Goal: Transaction & Acquisition: Purchase product/service

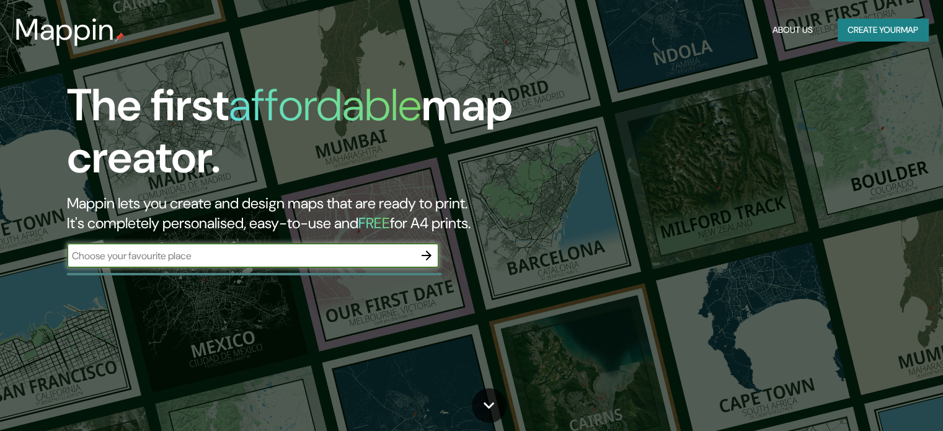
click at [286, 260] on input "text" at bounding box center [240, 256] width 347 height 14
type input "piura"
click at [432, 267] on div at bounding box center [426, 255] width 25 height 25
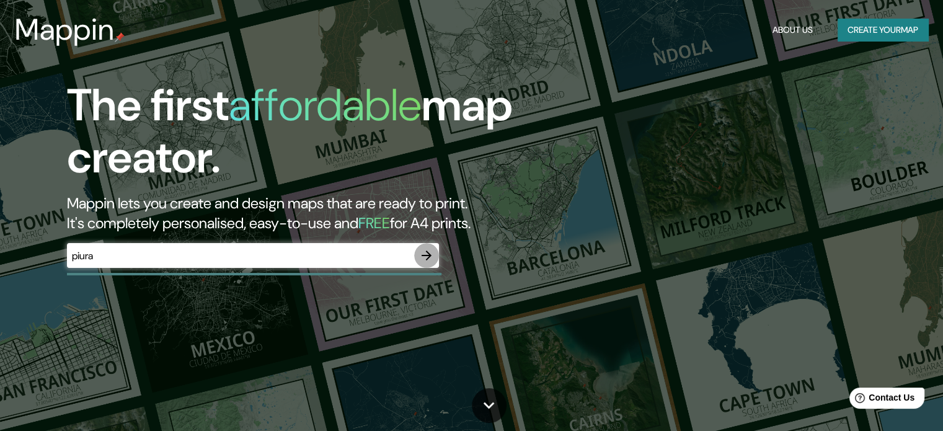
click at [422, 255] on icon "button" at bounding box center [427, 255] width 10 height 10
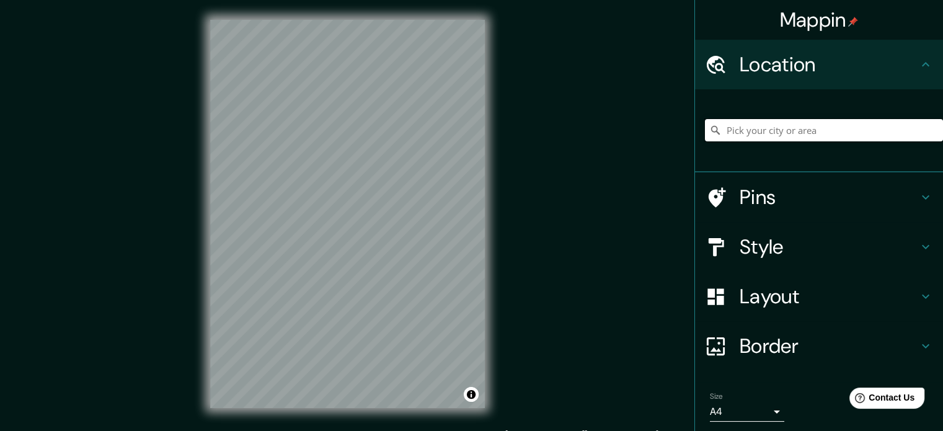
click at [791, 136] on input "Pick your city or area" at bounding box center [824, 130] width 238 height 22
click at [771, 243] on h4 "Style" at bounding box center [829, 246] width 179 height 25
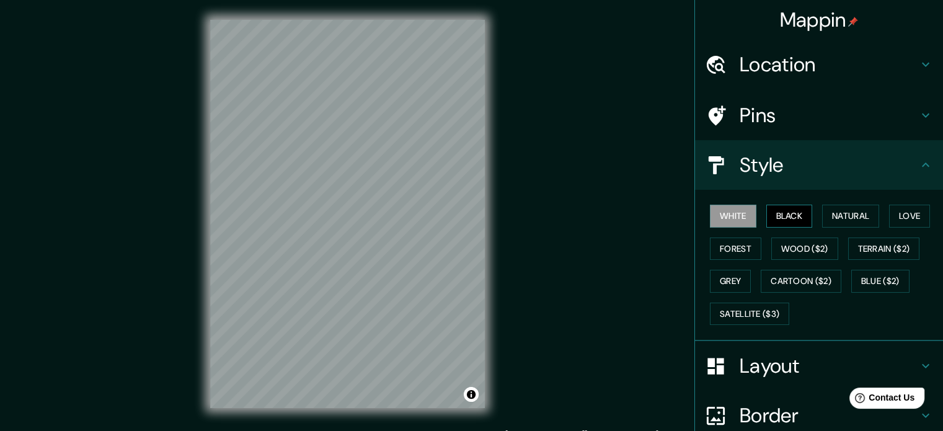
click at [784, 218] on button "Black" at bounding box center [789, 216] width 46 height 23
click at [841, 220] on button "Natural" at bounding box center [850, 216] width 57 height 23
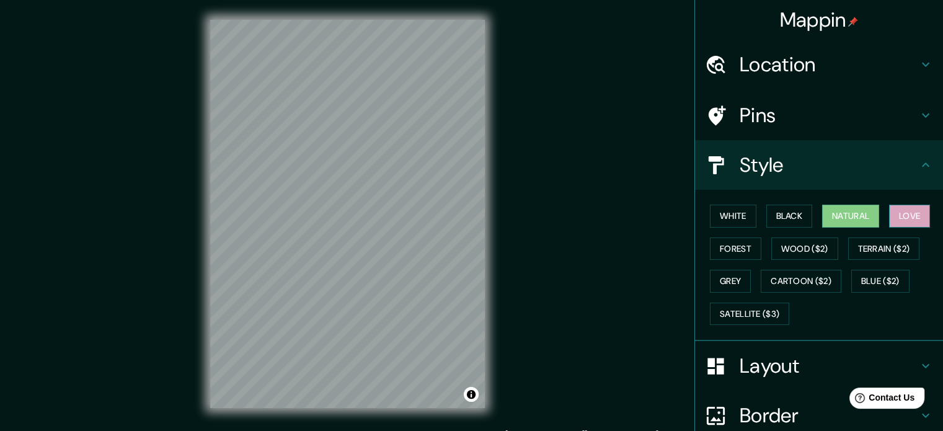
click at [899, 224] on button "Love" at bounding box center [909, 216] width 41 height 23
click at [745, 250] on button "Forest" at bounding box center [735, 248] width 51 height 23
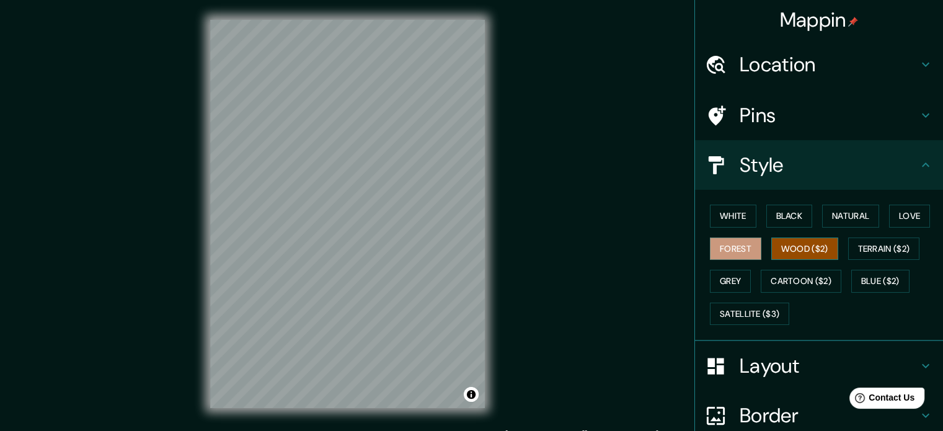
click at [779, 252] on button "Wood ($2)" at bounding box center [804, 248] width 67 height 23
click at [890, 253] on button "Terrain ($2)" at bounding box center [884, 248] width 72 height 23
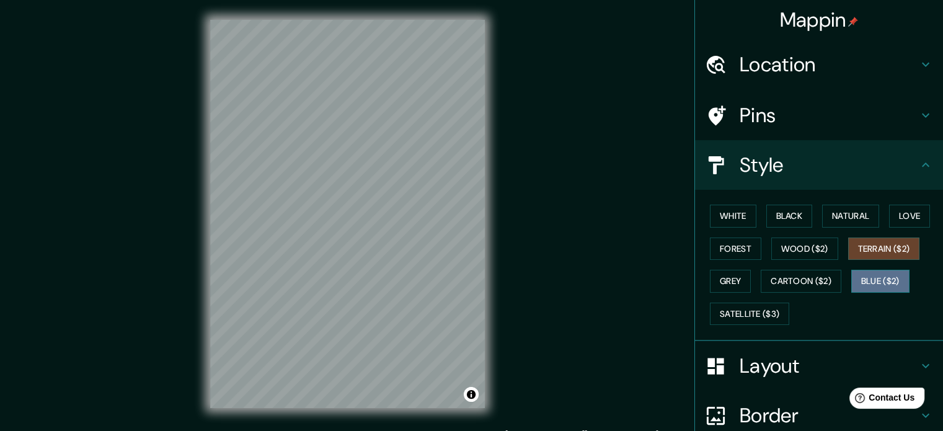
click at [851, 280] on button "Blue ($2)" at bounding box center [880, 281] width 58 height 23
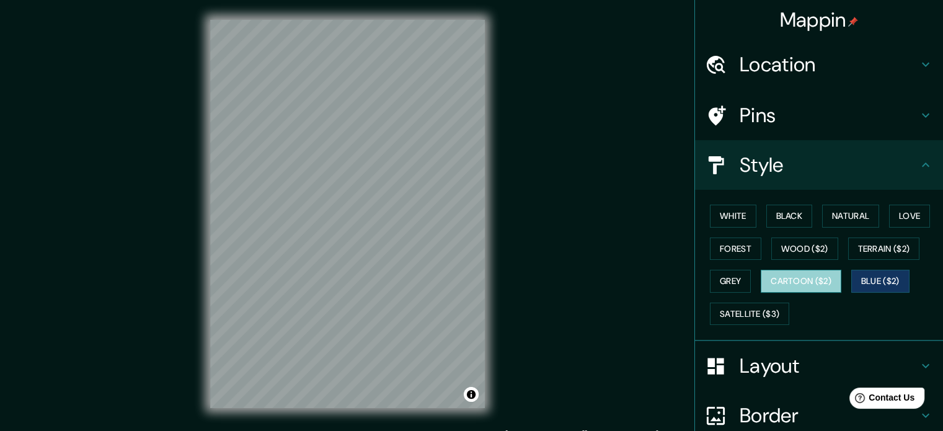
click at [815, 288] on button "Cartoon ($2)" at bounding box center [801, 281] width 81 height 23
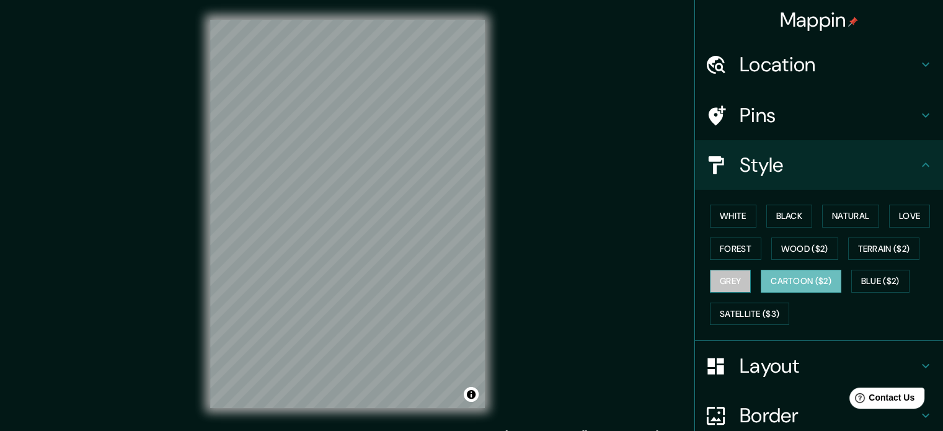
click at [731, 275] on button "Grey" at bounding box center [730, 281] width 41 height 23
click at [803, 277] on button "Cartoon ($2)" at bounding box center [801, 281] width 81 height 23
click at [743, 315] on button "Satellite ($3)" at bounding box center [749, 314] width 79 height 23
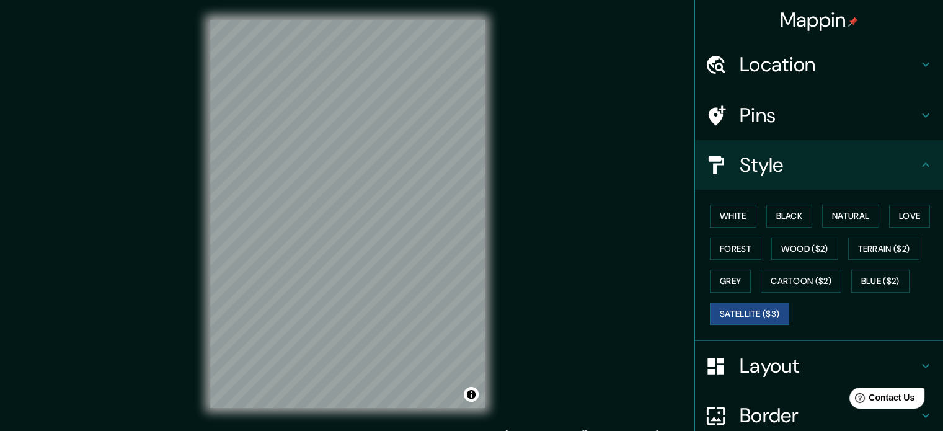
click at [498, 265] on div "© Mapbox © OpenStreetMap Improve this map © Maxar" at bounding box center [347, 214] width 314 height 428
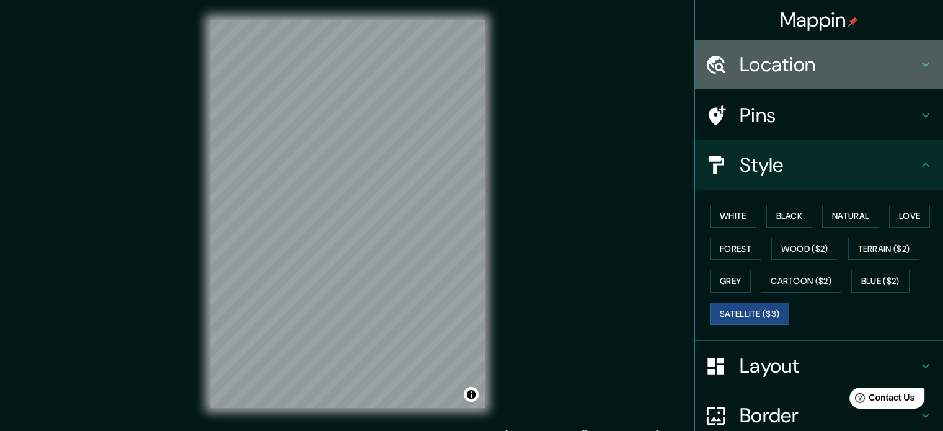
click at [827, 65] on h4 "Location" at bounding box center [829, 64] width 179 height 25
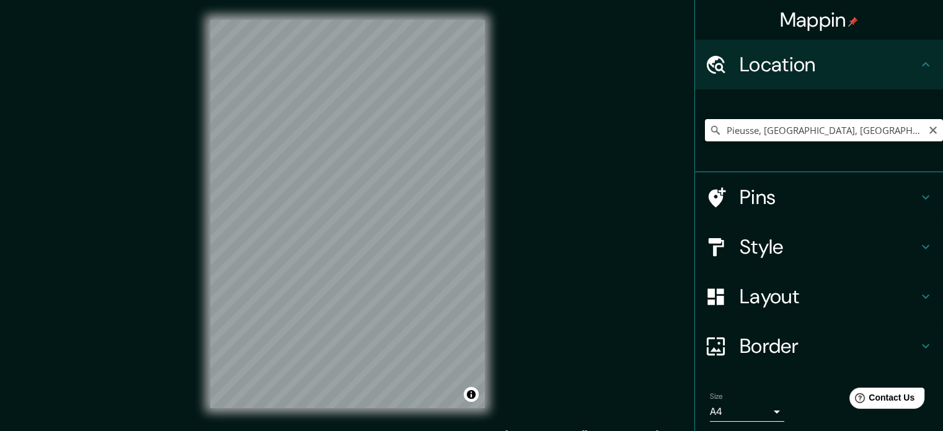
click at [852, 130] on input "Pieusse, [GEOGRAPHIC_DATA], [GEOGRAPHIC_DATA]" at bounding box center [824, 130] width 238 height 22
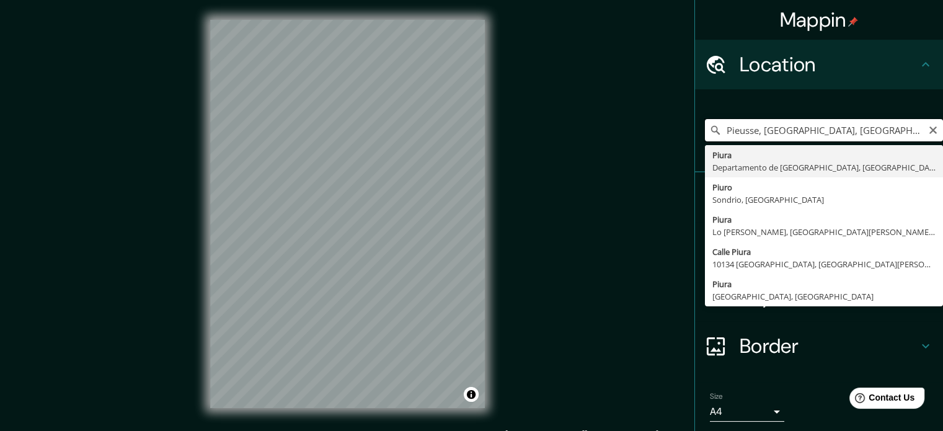
drag, startPoint x: 852, startPoint y: 130, endPoint x: 738, endPoint y: 126, distance: 114.1
click at [738, 126] on input "Pieusse, [GEOGRAPHIC_DATA], [GEOGRAPHIC_DATA]" at bounding box center [824, 130] width 238 height 22
type input "Piura, [GEOGRAPHIC_DATA], [GEOGRAPHIC_DATA]"
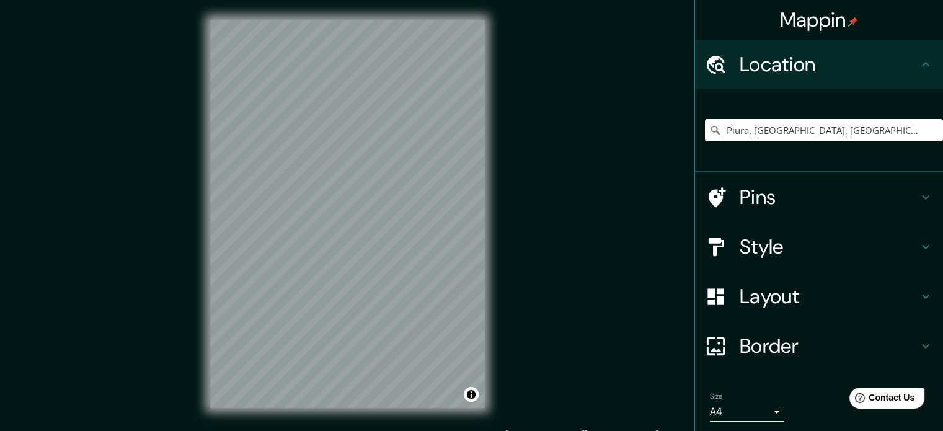
click at [838, 300] on h4 "Layout" at bounding box center [829, 296] width 179 height 25
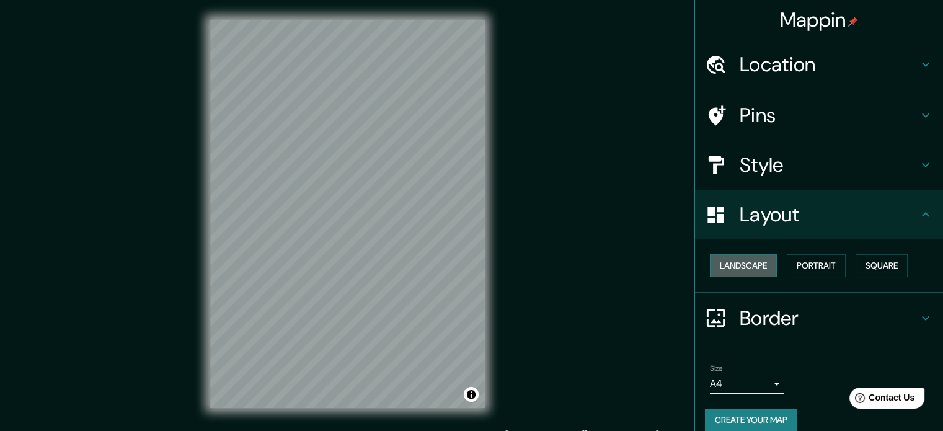
click at [754, 264] on button "Landscape" at bounding box center [743, 265] width 67 height 23
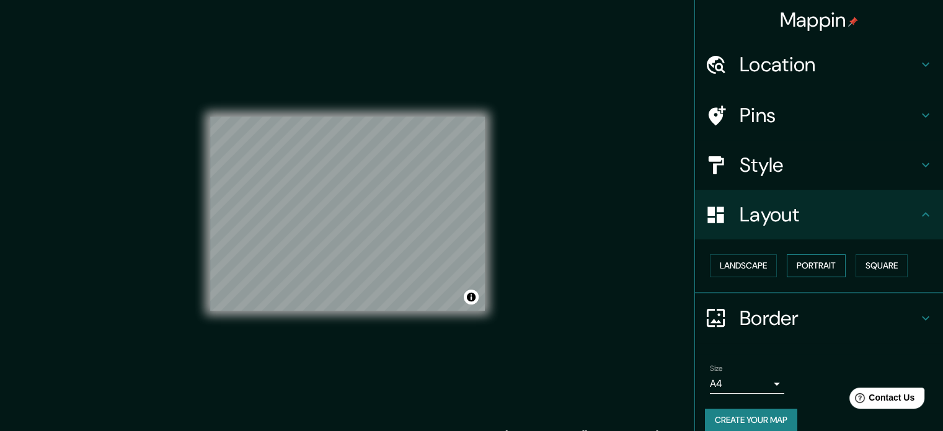
click at [816, 265] on button "Portrait" at bounding box center [816, 265] width 59 height 23
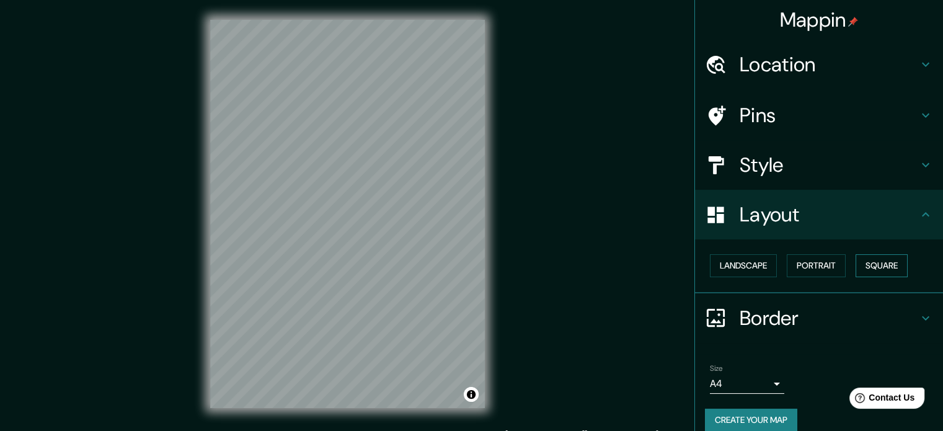
click at [867, 265] on button "Square" at bounding box center [882, 265] width 52 height 23
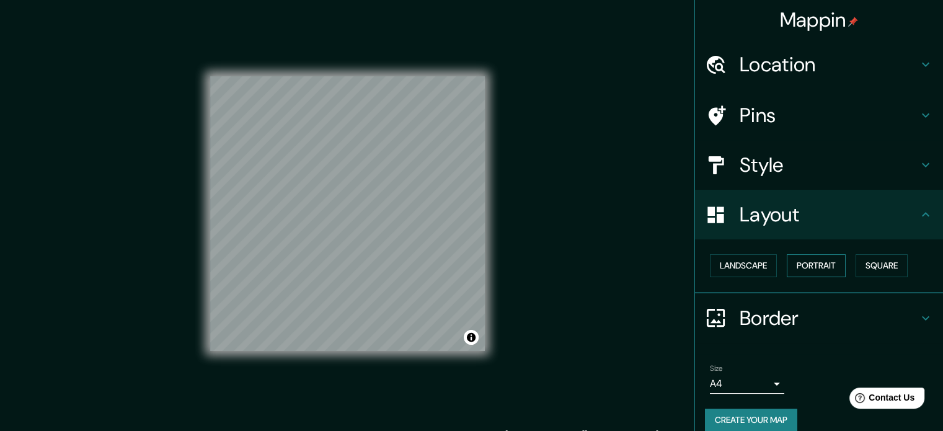
click at [809, 260] on button "Portrait" at bounding box center [816, 265] width 59 height 23
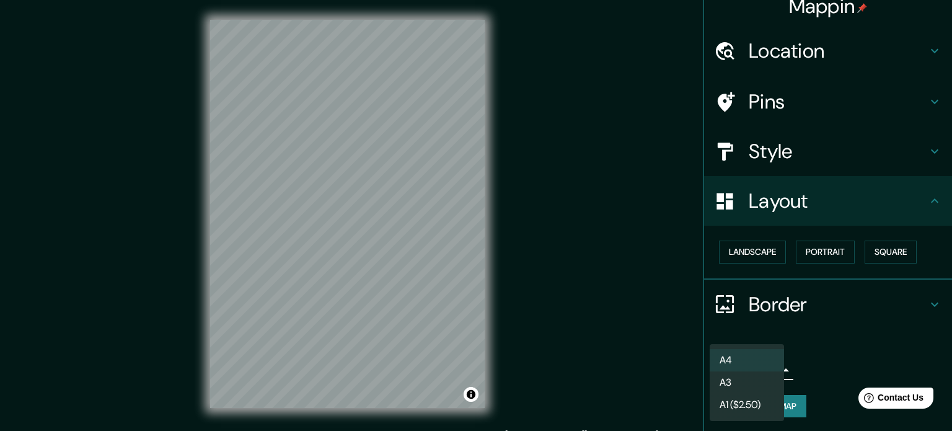
click at [746, 369] on body "Mappin Location [GEOGRAPHIC_DATA], [GEOGRAPHIC_DATA], [GEOGRAPHIC_DATA] Pins St…" at bounding box center [476, 215] width 952 height 431
click at [725, 391] on li "A3" at bounding box center [747, 382] width 74 height 22
type input "a4"
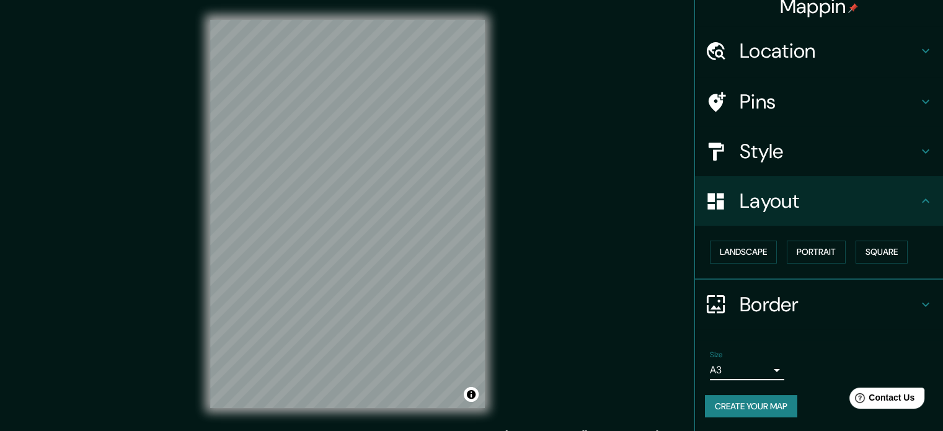
click at [812, 52] on h4 "Location" at bounding box center [829, 50] width 179 height 25
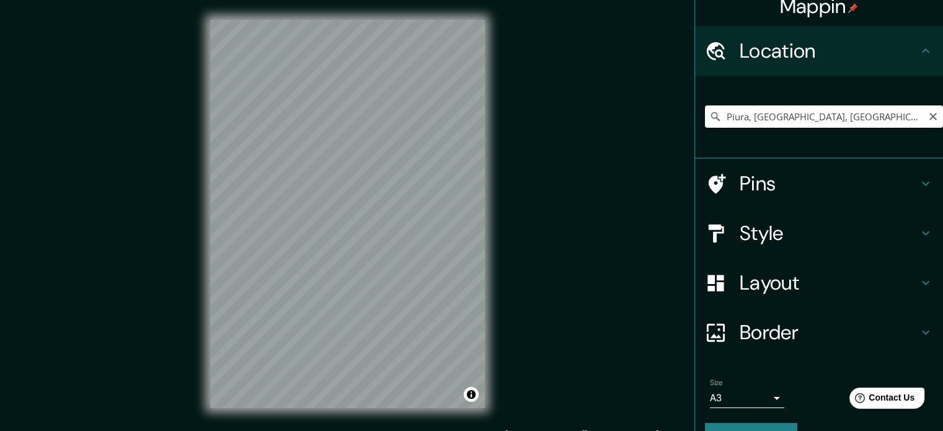
click at [850, 117] on input "Piura, [GEOGRAPHIC_DATA], [GEOGRAPHIC_DATA]" at bounding box center [824, 116] width 238 height 22
click at [886, 117] on input "Piura, [GEOGRAPHIC_DATA], [GEOGRAPHIC_DATA]" at bounding box center [824, 116] width 238 height 22
click at [503, 359] on div "© Mapbox © OpenStreetMap Improve this map © Maxar" at bounding box center [347, 214] width 314 height 428
click at [530, 355] on div "Mappin Location [GEOGRAPHIC_DATA], [GEOGRAPHIC_DATA], [GEOGRAPHIC_DATA] Pins St…" at bounding box center [471, 224] width 943 height 448
click at [883, 117] on input "Piura, [GEOGRAPHIC_DATA], [GEOGRAPHIC_DATA]" at bounding box center [824, 116] width 238 height 22
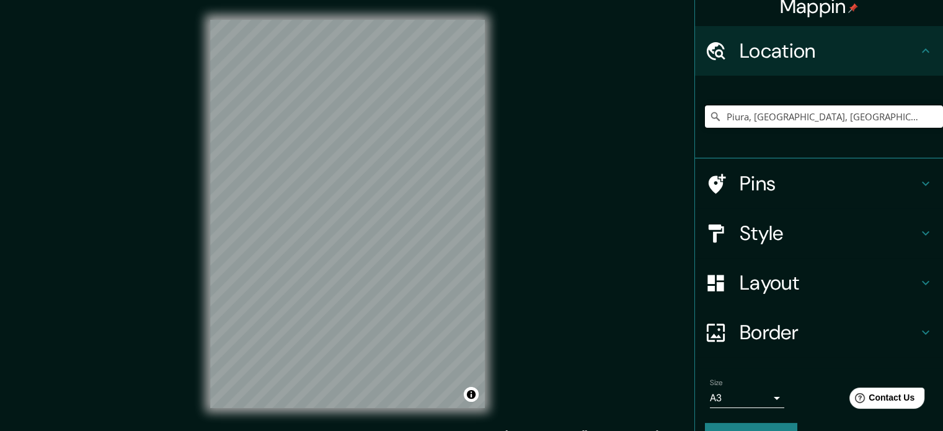
drag, startPoint x: 883, startPoint y: 117, endPoint x: 688, endPoint y: 99, distance: 196.2
click at [695, 99] on div "Piura, [GEOGRAPHIC_DATA], [GEOGRAPHIC_DATA]" at bounding box center [819, 117] width 248 height 83
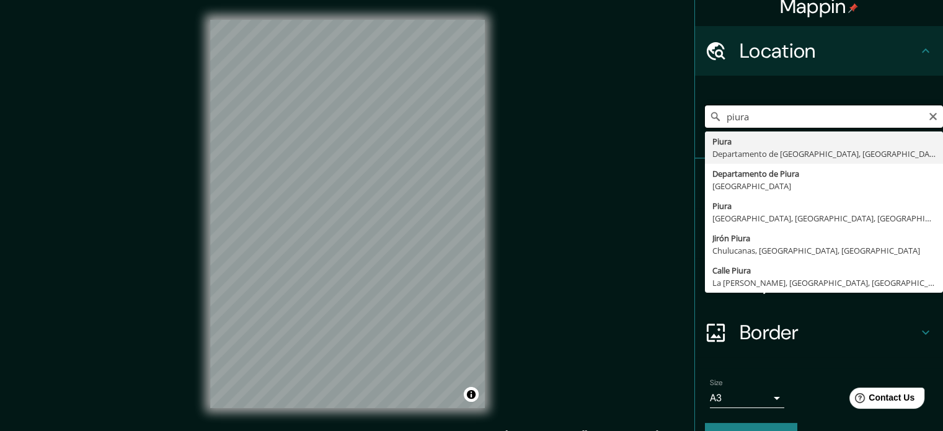
type input "Piura, [GEOGRAPHIC_DATA], [GEOGRAPHIC_DATA]"
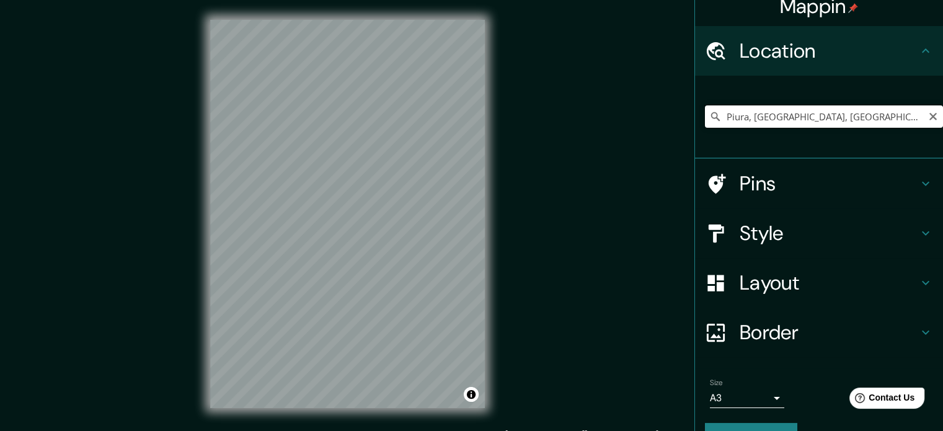
click at [918, 108] on input "Piura, [GEOGRAPHIC_DATA], [GEOGRAPHIC_DATA]" at bounding box center [824, 116] width 238 height 22
click at [918, 110] on input "Piura, [GEOGRAPHIC_DATA], [GEOGRAPHIC_DATA]" at bounding box center [824, 116] width 238 height 22
click at [929, 113] on icon "Clear" at bounding box center [932, 116] width 7 height 7
click at [803, 118] on input "Pick your city or area" at bounding box center [824, 116] width 238 height 22
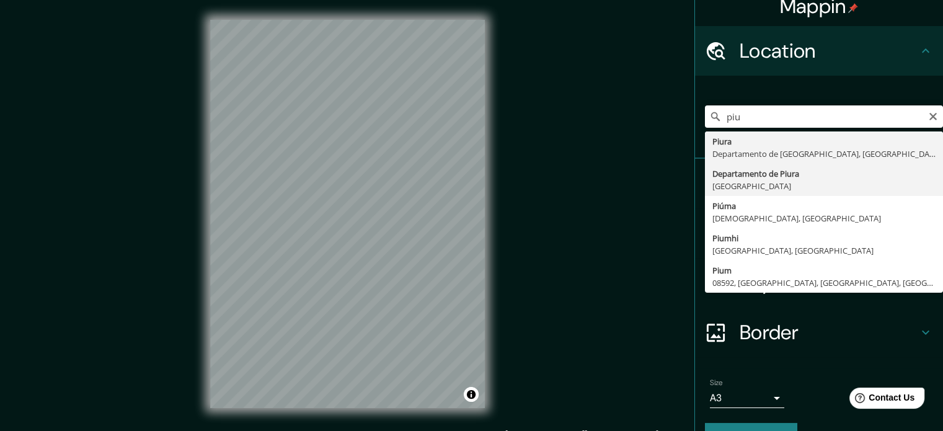
type input "Departamento de [GEOGRAPHIC_DATA], [GEOGRAPHIC_DATA]"
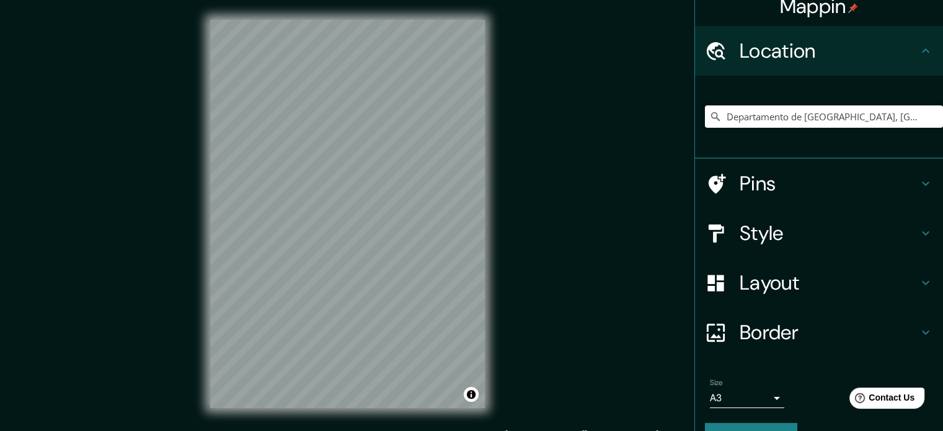
click at [492, 291] on div "© Mapbox © OpenStreetMap Improve this map © Maxar" at bounding box center [347, 214] width 314 height 428
click at [182, 71] on div "Mappin Location [GEOGRAPHIC_DATA], [GEOGRAPHIC_DATA] Pins Style Layout Border C…" at bounding box center [471, 224] width 943 height 448
click at [929, 116] on input "Departamento de [GEOGRAPHIC_DATA], [GEOGRAPHIC_DATA]" at bounding box center [824, 116] width 238 height 22
click at [928, 116] on icon "Clear" at bounding box center [933, 117] width 10 height 10
type input "Piura, [GEOGRAPHIC_DATA], [GEOGRAPHIC_DATA], [GEOGRAPHIC_DATA]"
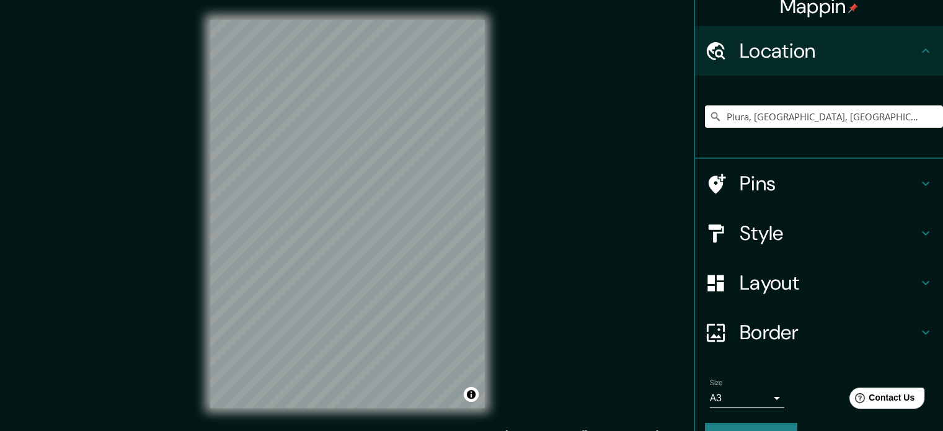
click at [509, 293] on div "Mappin Location [GEOGRAPHIC_DATA], [GEOGRAPHIC_DATA], [GEOGRAPHIC_DATA], [GEOGR…" at bounding box center [471, 224] width 943 height 448
click at [562, 420] on div "Mappin Location [GEOGRAPHIC_DATA], [GEOGRAPHIC_DATA], [GEOGRAPHIC_DATA], [GEOGR…" at bounding box center [471, 224] width 943 height 448
click at [497, 394] on div "© Mapbox © OpenStreetMap Improve this map © Maxar" at bounding box center [347, 214] width 314 height 428
click at [508, 364] on div "Mappin Location [GEOGRAPHIC_DATA], [GEOGRAPHIC_DATA], [GEOGRAPHIC_DATA], [GEOGR…" at bounding box center [471, 224] width 943 height 448
click at [139, 166] on div "Mappin Location [GEOGRAPHIC_DATA], [GEOGRAPHIC_DATA], [GEOGRAPHIC_DATA], [GEOGR…" at bounding box center [471, 224] width 943 height 448
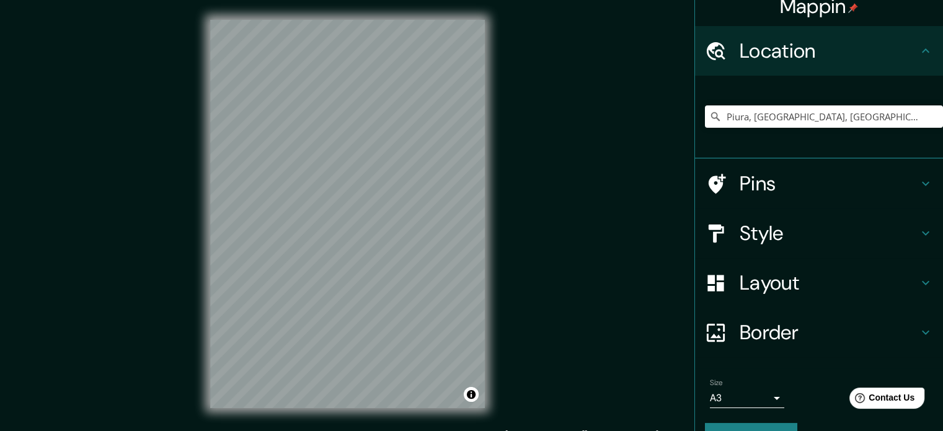
click at [489, 381] on div "© Mapbox © OpenStreetMap Improve this map © Maxar" at bounding box center [347, 214] width 314 height 428
click at [789, 228] on h4 "Style" at bounding box center [829, 233] width 179 height 25
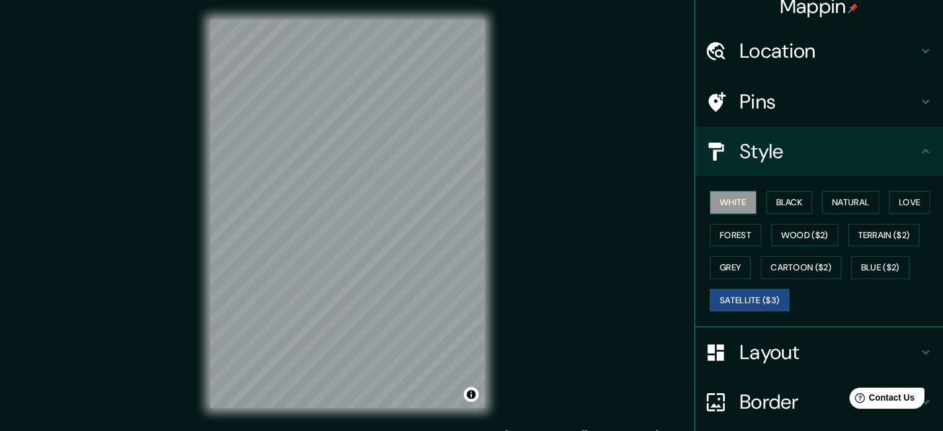
drag, startPoint x: 741, startPoint y: 211, endPoint x: 732, endPoint y: 205, distance: 11.7
click at [741, 210] on button "White" at bounding box center [733, 202] width 46 height 23
click at [780, 203] on button "Black" at bounding box center [789, 202] width 46 height 23
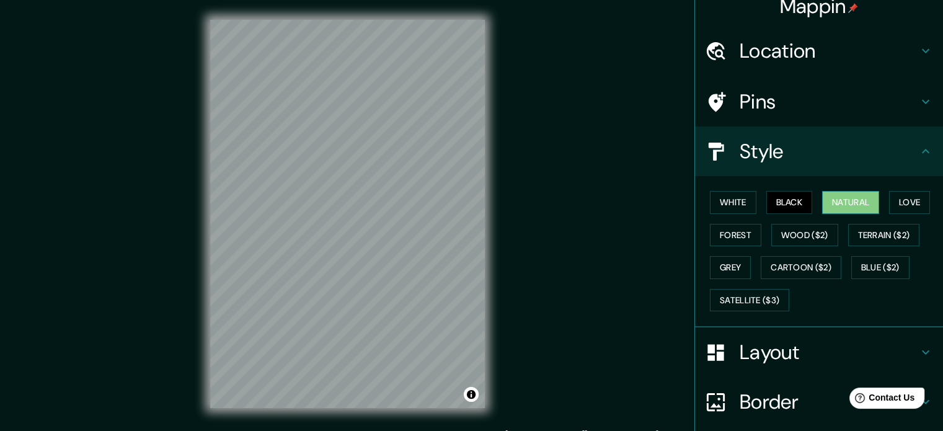
click at [822, 199] on button "Natural" at bounding box center [850, 202] width 57 height 23
click at [732, 224] on button "Forest" at bounding box center [735, 235] width 51 height 23
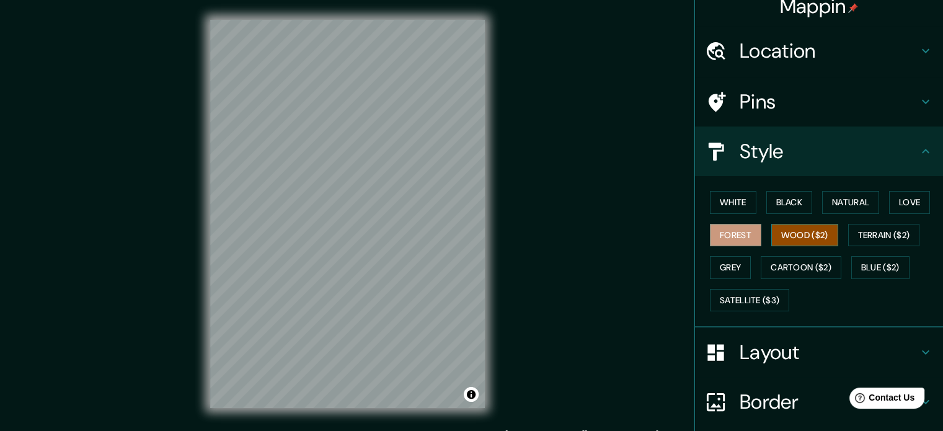
click at [792, 240] on button "Wood ($2)" at bounding box center [804, 235] width 67 height 23
click at [876, 228] on button "Terrain ($2)" at bounding box center [884, 235] width 72 height 23
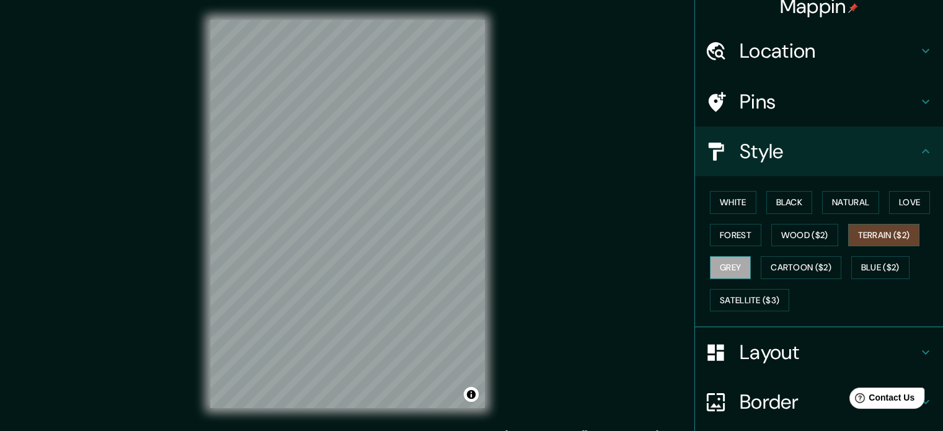
click at [721, 262] on button "Grey" at bounding box center [730, 267] width 41 height 23
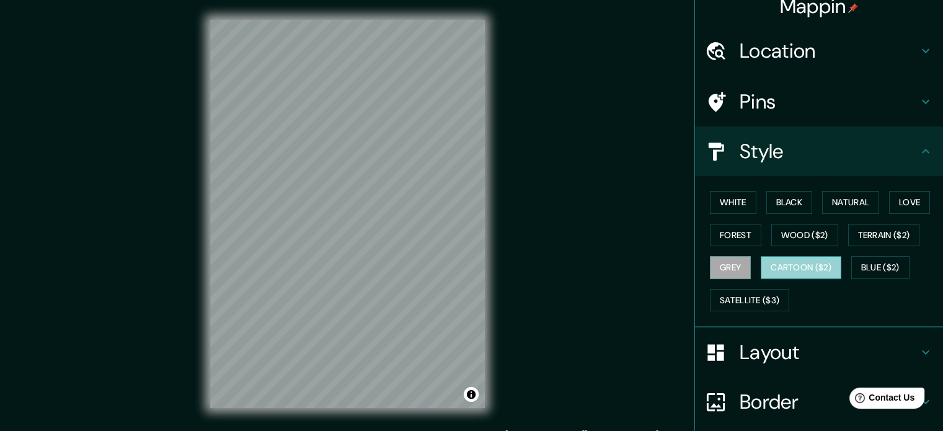
click at [785, 267] on button "Cartoon ($2)" at bounding box center [801, 267] width 81 height 23
click at [882, 258] on button "Blue ($2)" at bounding box center [880, 267] width 58 height 23
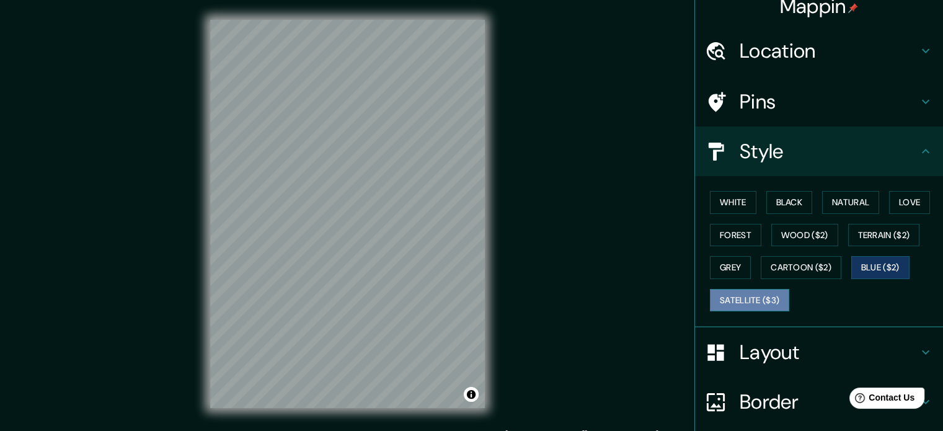
click at [763, 301] on button "Satellite ($3)" at bounding box center [749, 300] width 79 height 23
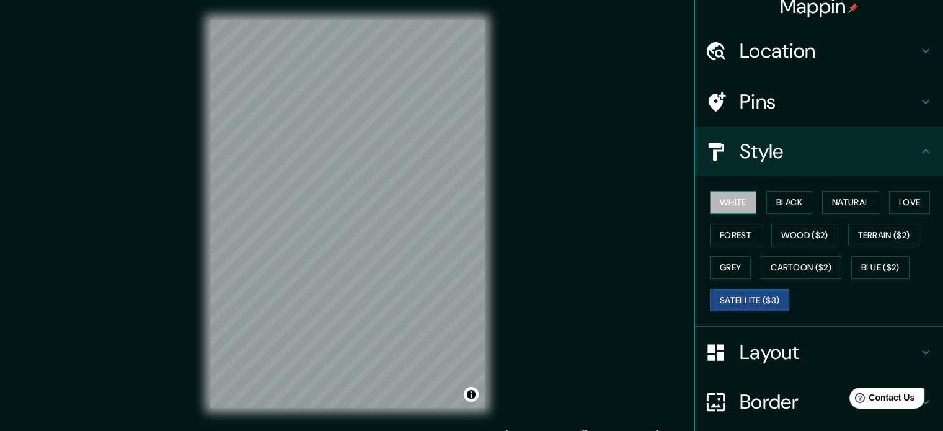
click at [735, 199] on button "White" at bounding box center [733, 202] width 46 height 23
